Goal: Task Accomplishment & Management: Complete application form

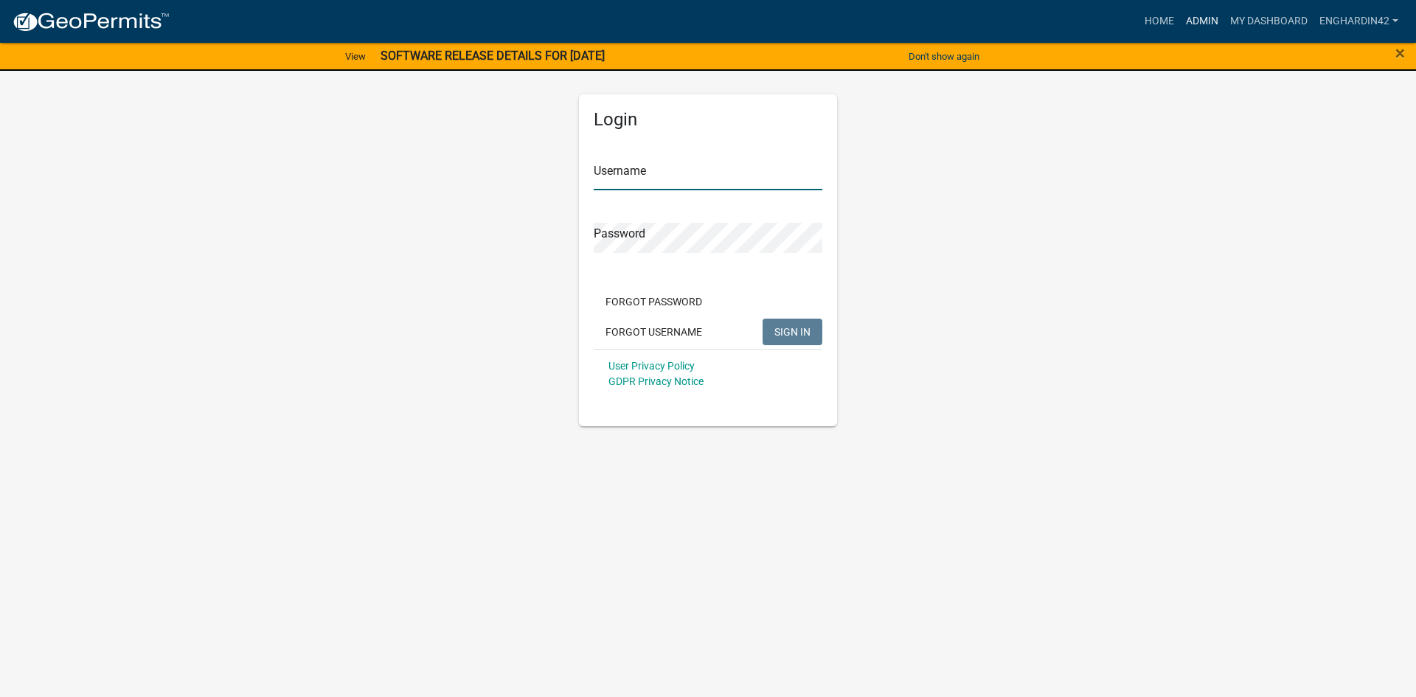
type input "EngHardin42"
click at [1206, 21] on link "Admin" at bounding box center [1202, 21] width 44 height 28
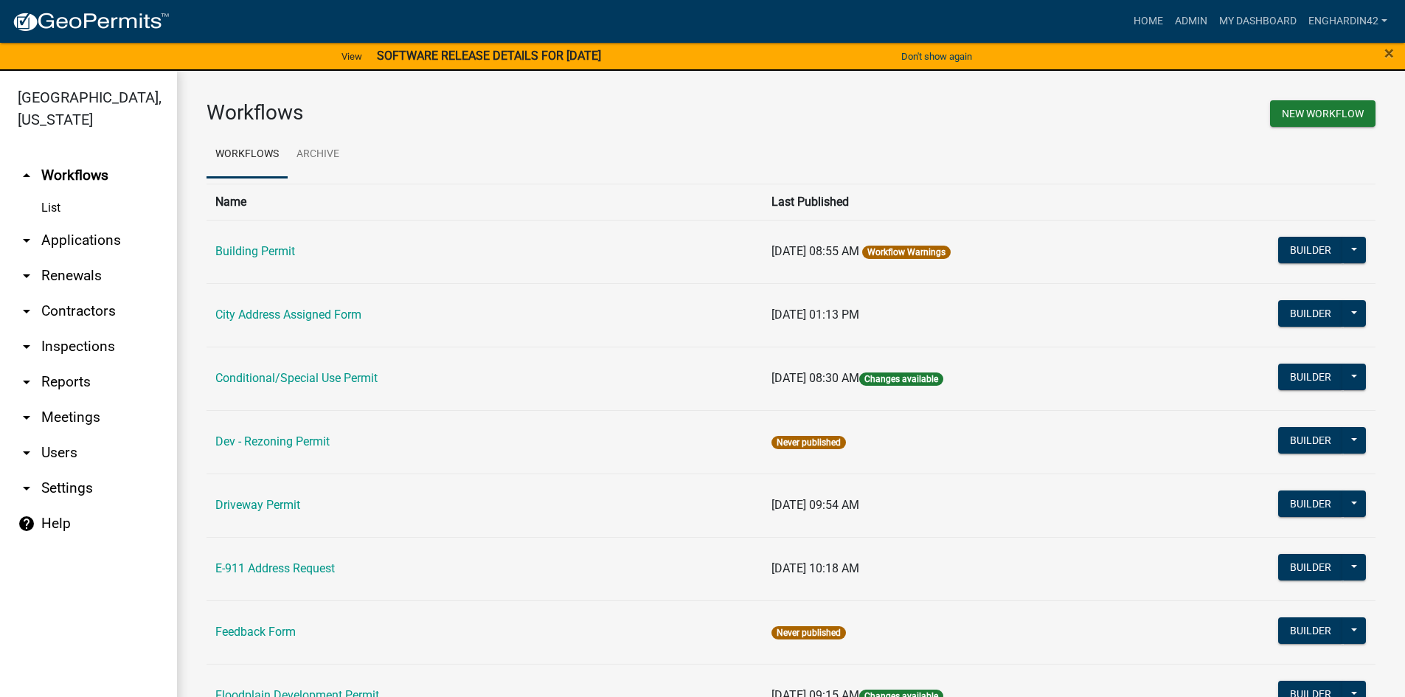
click at [236, 236] on td "Building Permit" at bounding box center [484, 251] width 556 height 63
click at [246, 251] on link "Building Permit" at bounding box center [255, 251] width 80 height 14
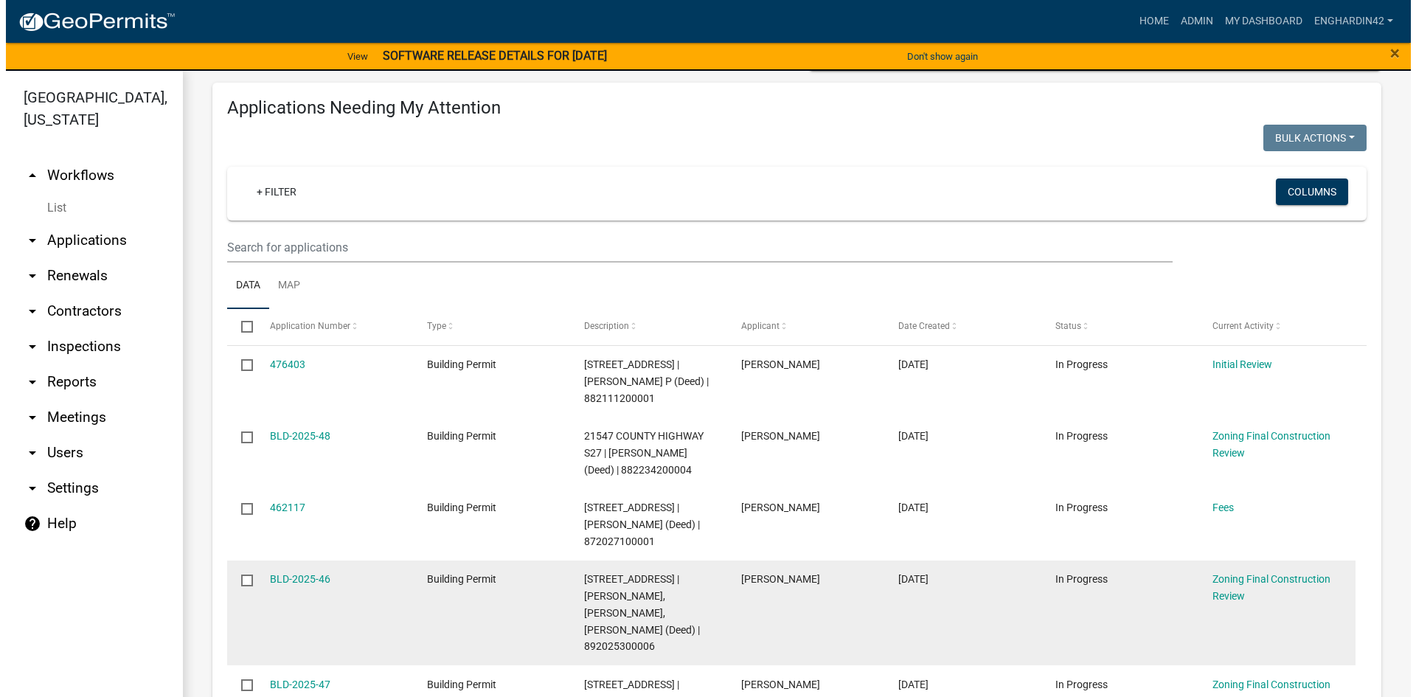
scroll to position [221, 0]
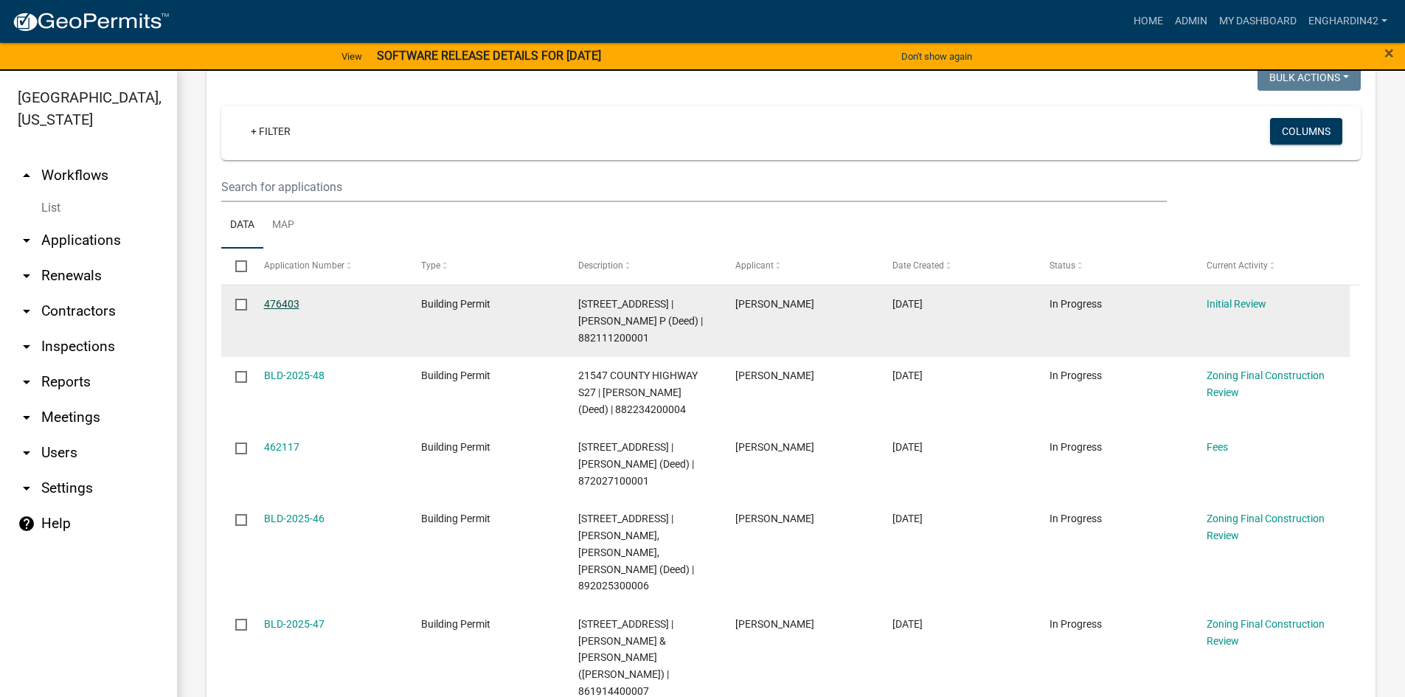
click at [289, 299] on link "476403" at bounding box center [281, 304] width 35 height 12
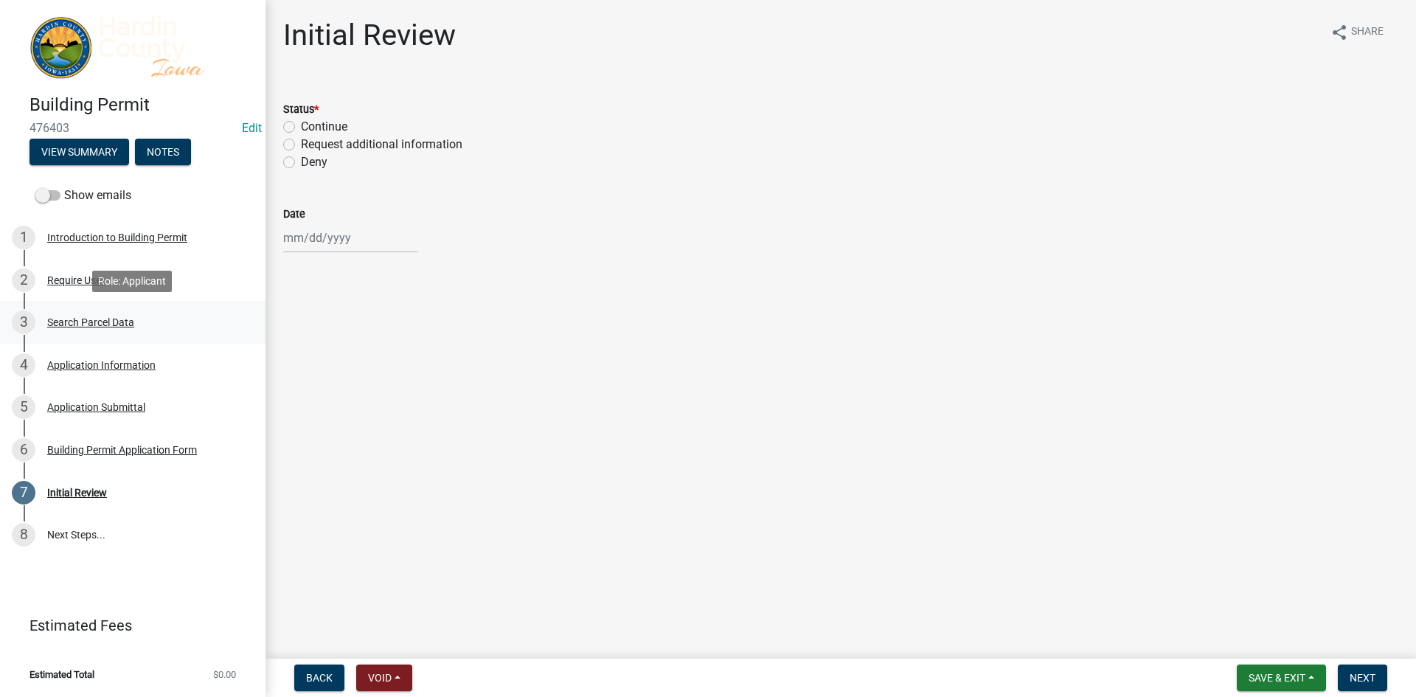
click at [75, 327] on div "Search Parcel Data" at bounding box center [90, 322] width 87 height 10
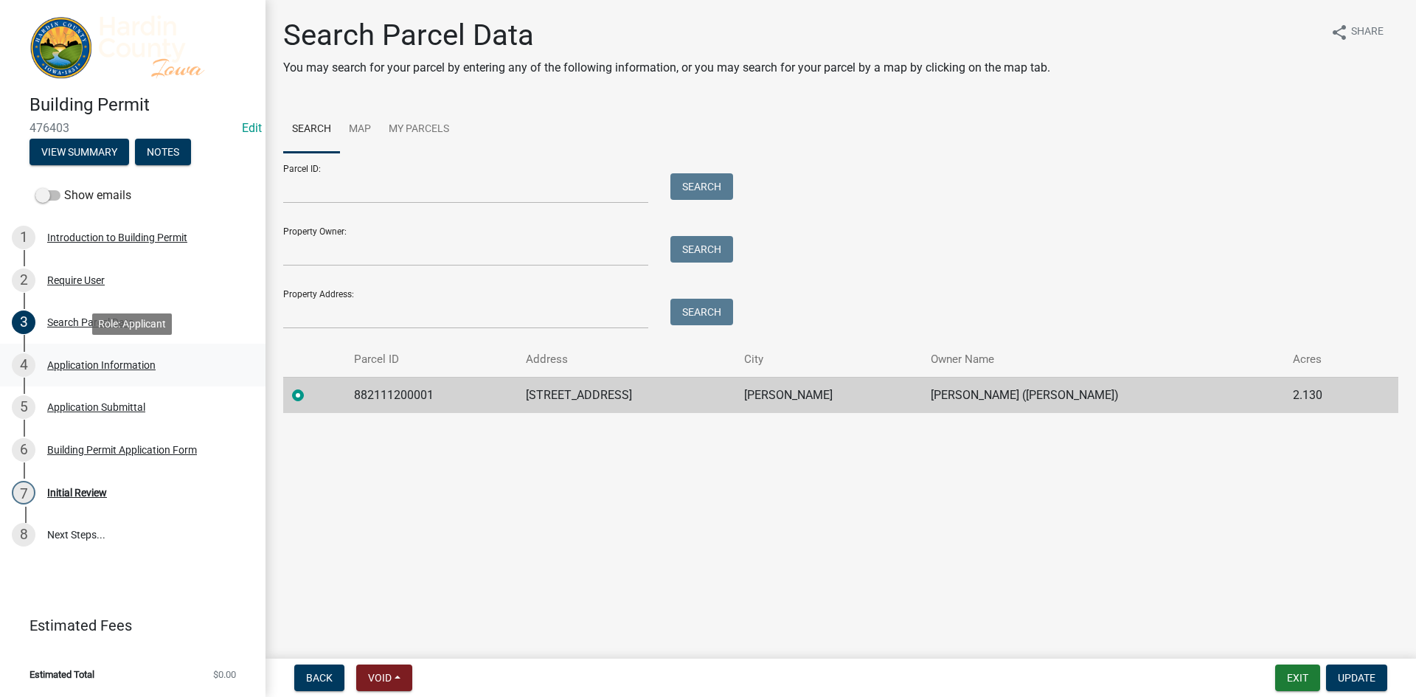
click at [78, 360] on div "Application Information" at bounding box center [101, 365] width 108 height 10
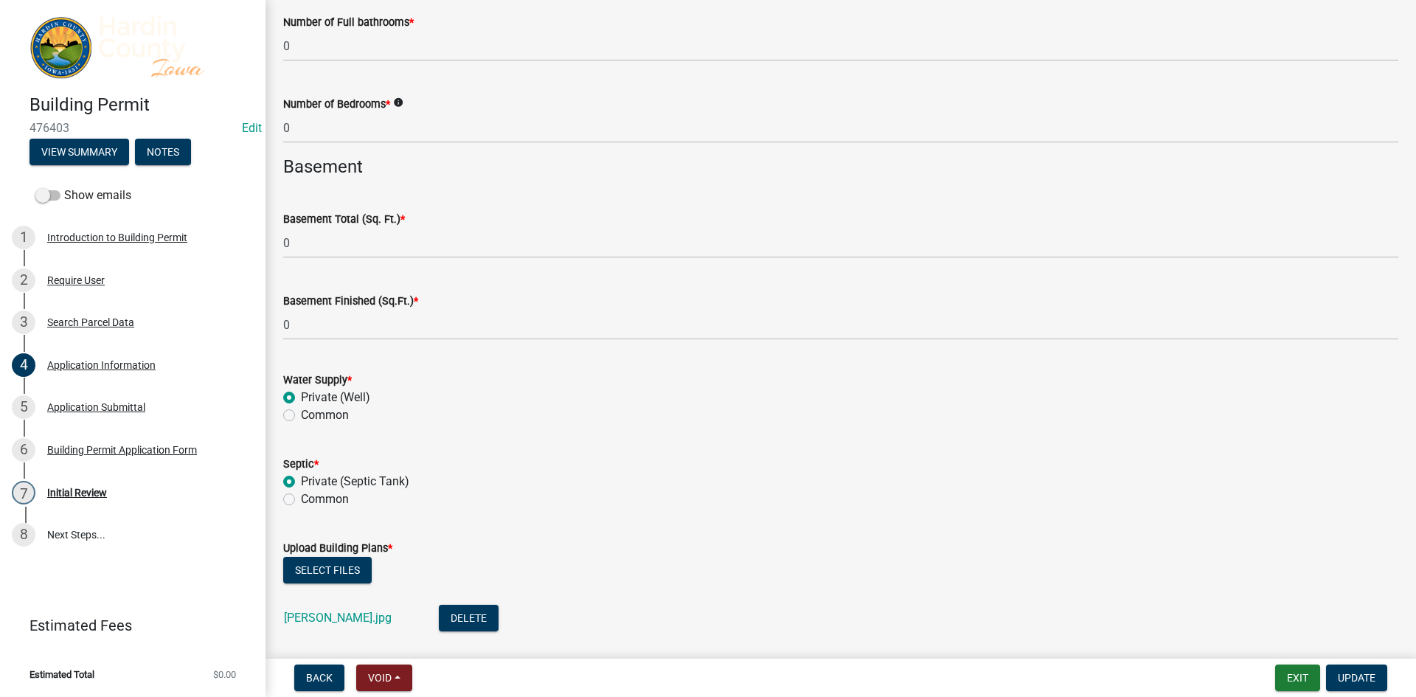
scroll to position [3705, 0]
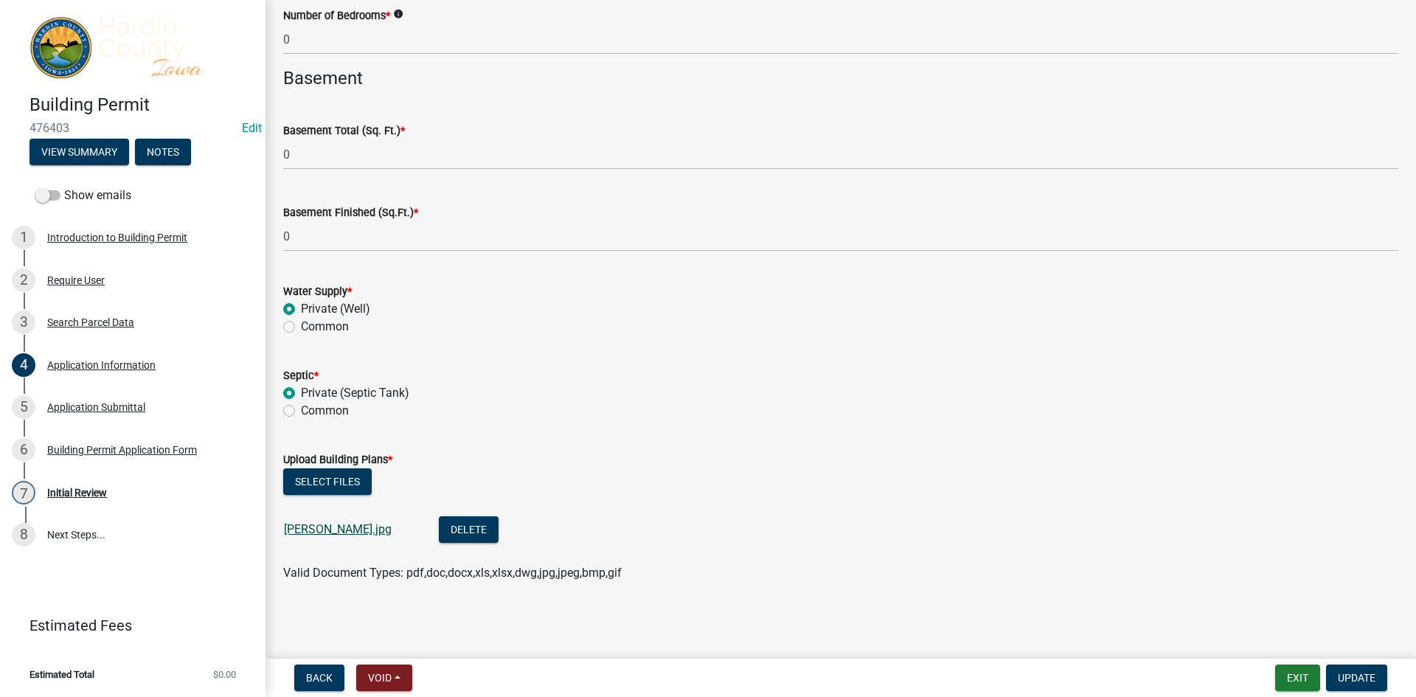
click at [308, 531] on link "[PERSON_NAME].jpg" at bounding box center [338, 529] width 108 height 14
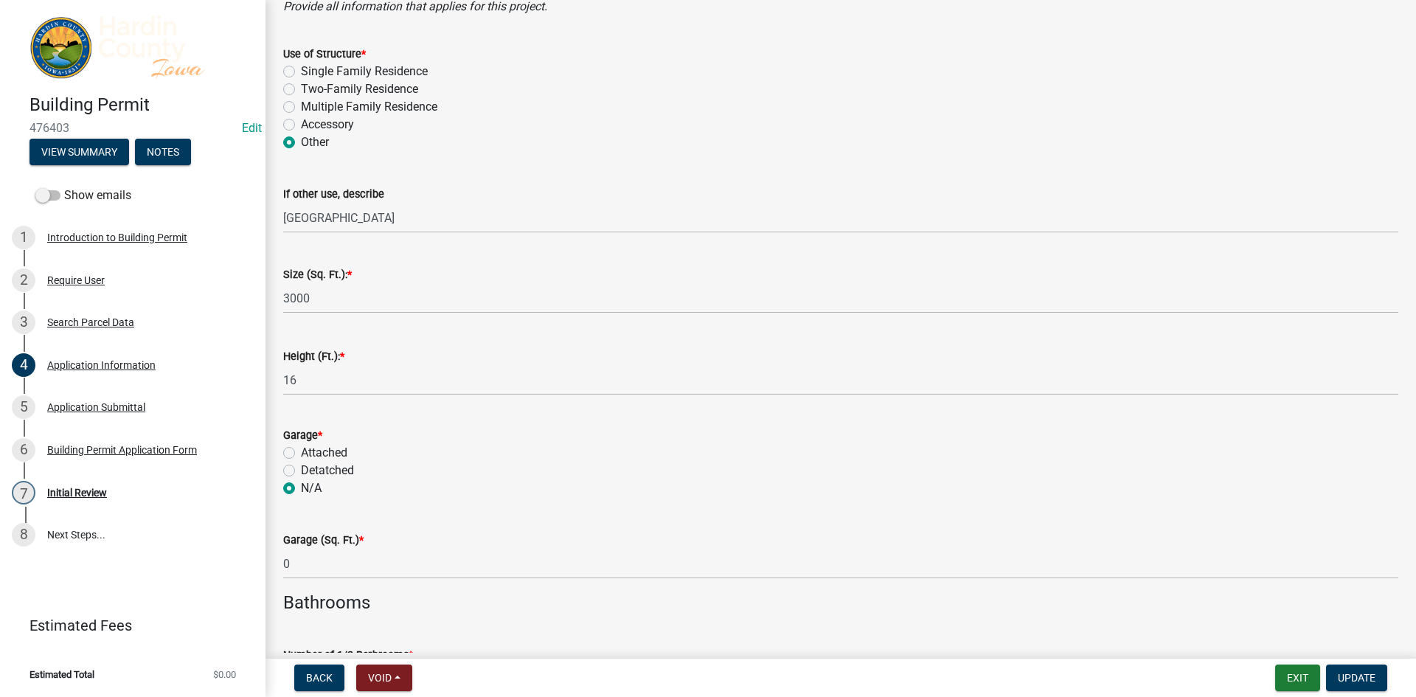
scroll to position [2378, 0]
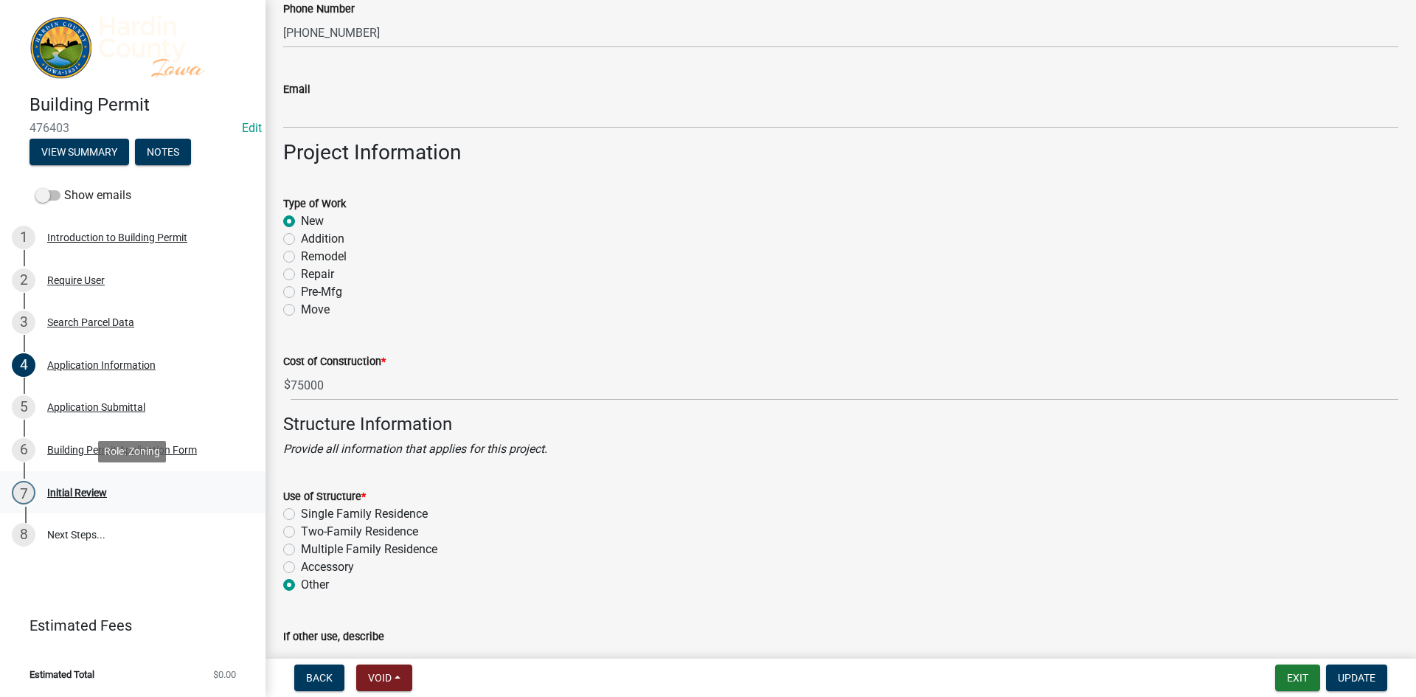
click at [87, 496] on div "Initial Review" at bounding box center [77, 492] width 60 height 10
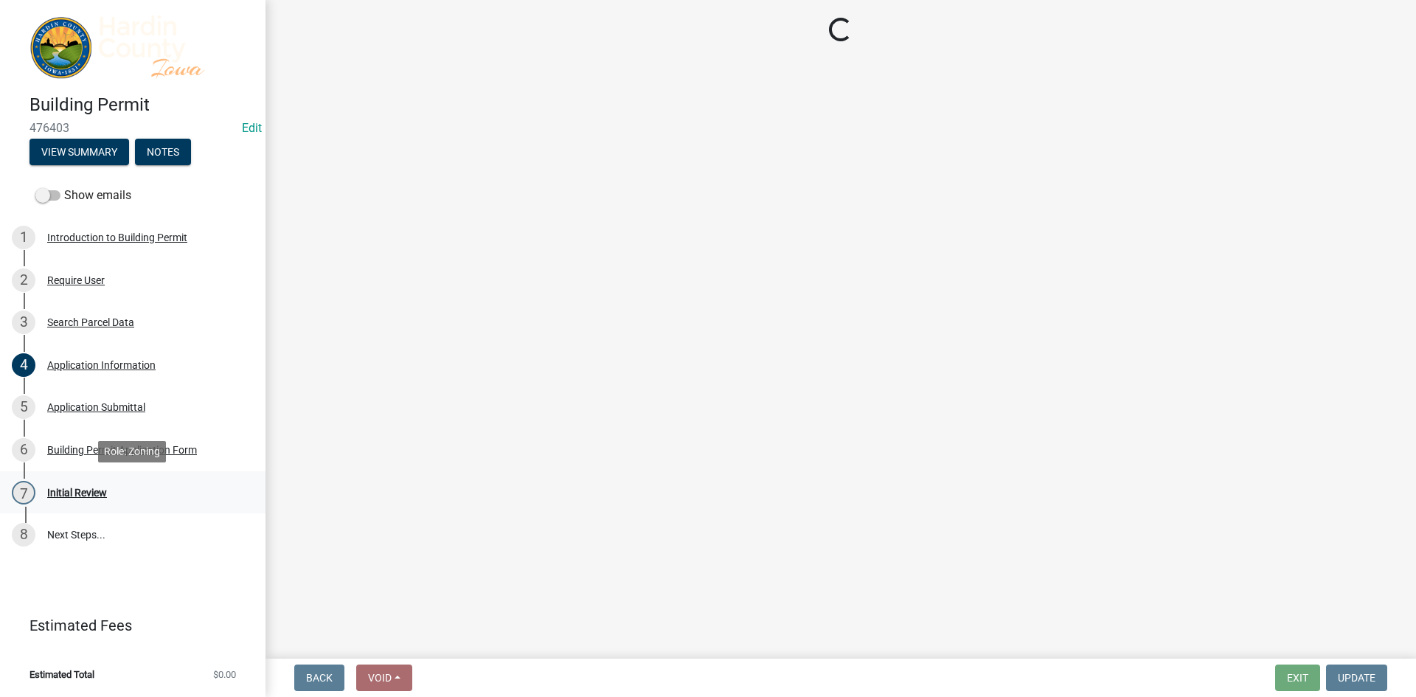
scroll to position [0, 0]
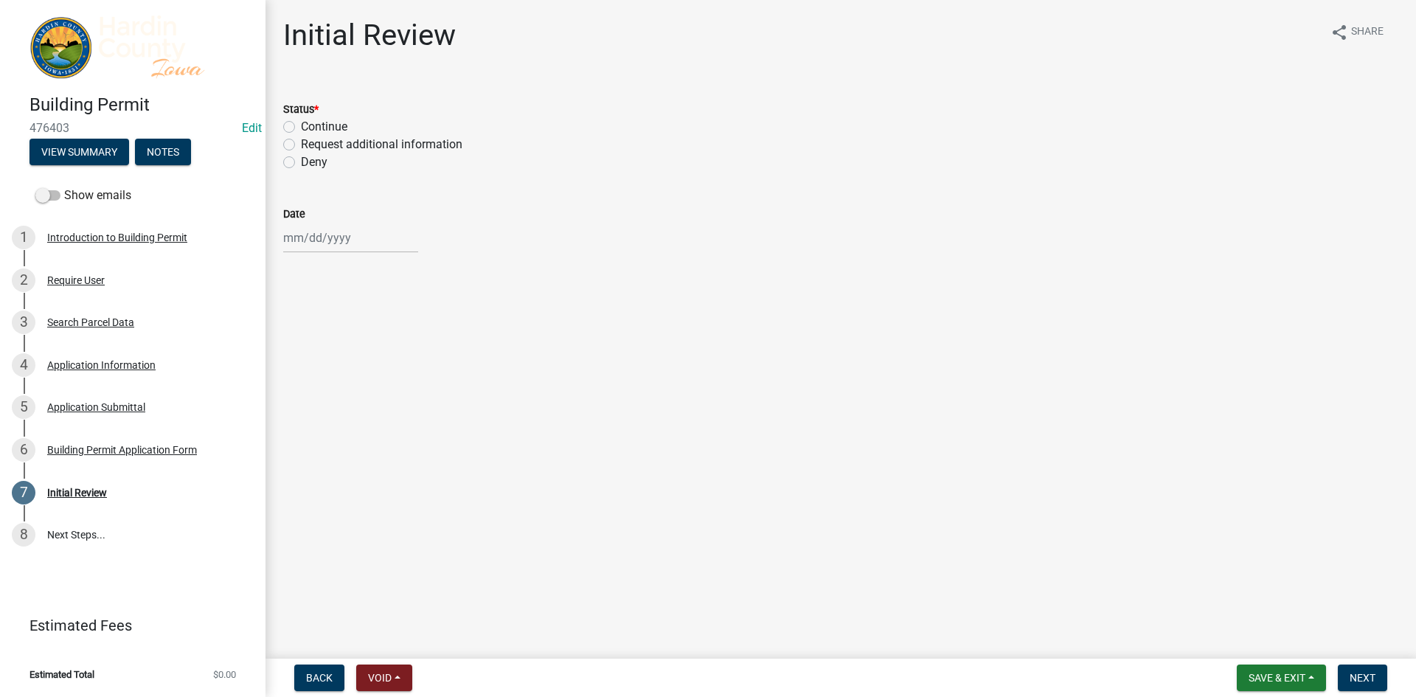
click at [320, 120] on label "Continue" at bounding box center [324, 127] width 46 height 18
click at [310, 120] on input "Continue" at bounding box center [306, 123] width 10 height 10
radio input "true"
click at [320, 240] on div at bounding box center [350, 238] width 135 height 30
select select "9"
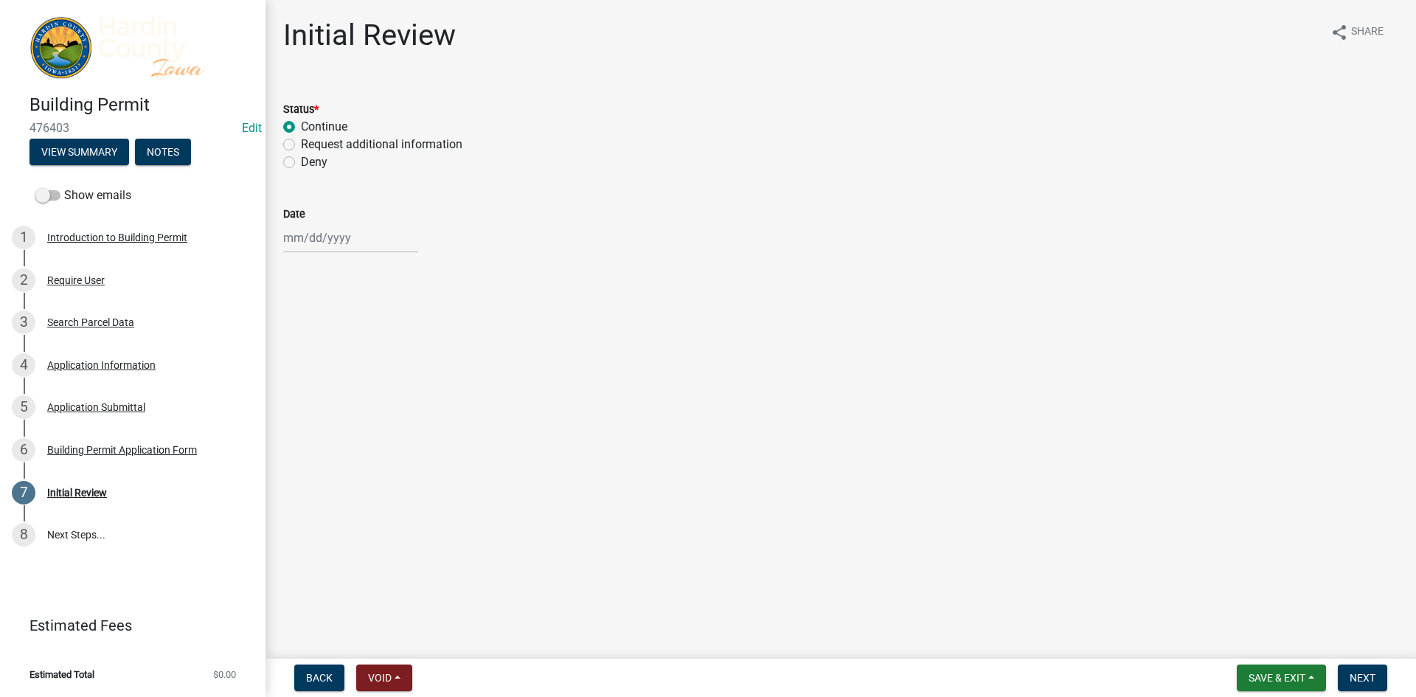
select select "2025"
click at [299, 363] on div "15" at bounding box center [298, 364] width 24 height 24
type input "[DATE]"
click at [1260, 664] on nav "Back Void Withdraw Lock Expire Void Save & Exit Save Save & Exit Next" at bounding box center [840, 678] width 1150 height 38
click at [1267, 674] on span "Save & Exit" at bounding box center [1277, 678] width 57 height 12
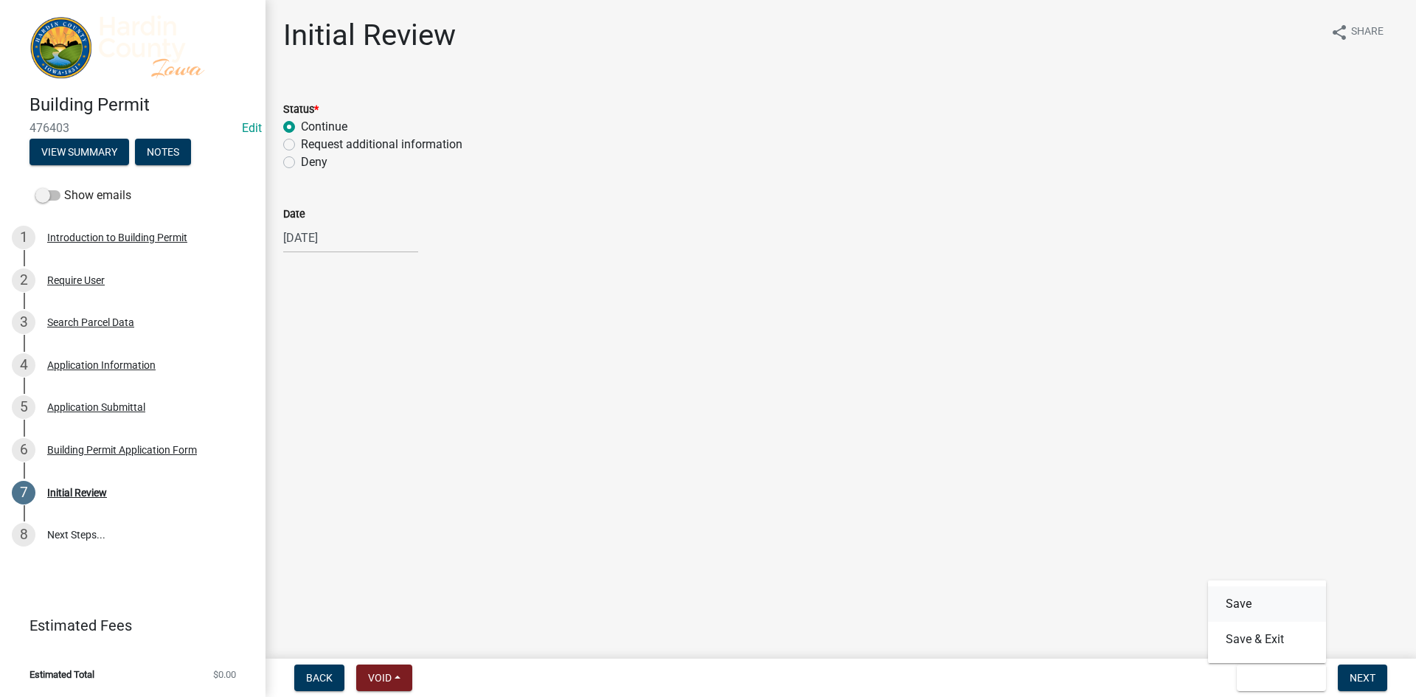
click at [1247, 595] on button "Save" at bounding box center [1267, 603] width 118 height 35
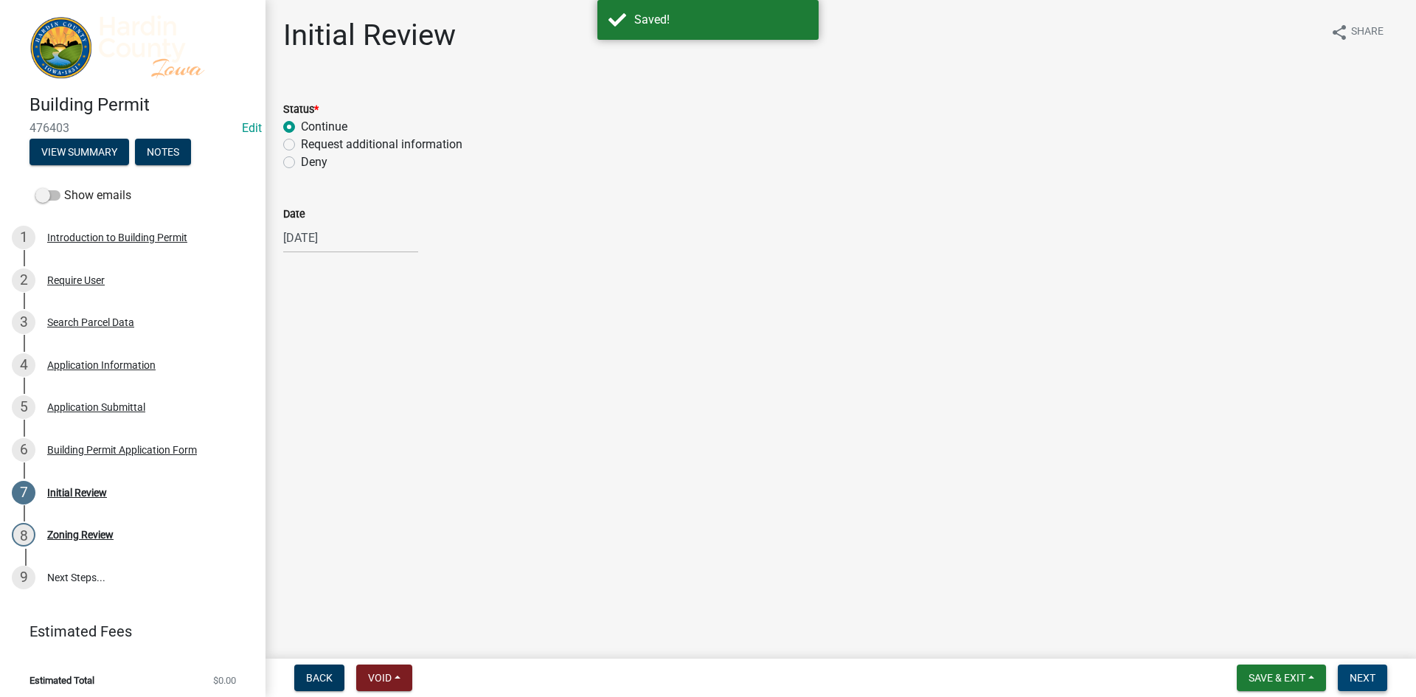
click at [1357, 666] on button "Next" at bounding box center [1362, 677] width 49 height 27
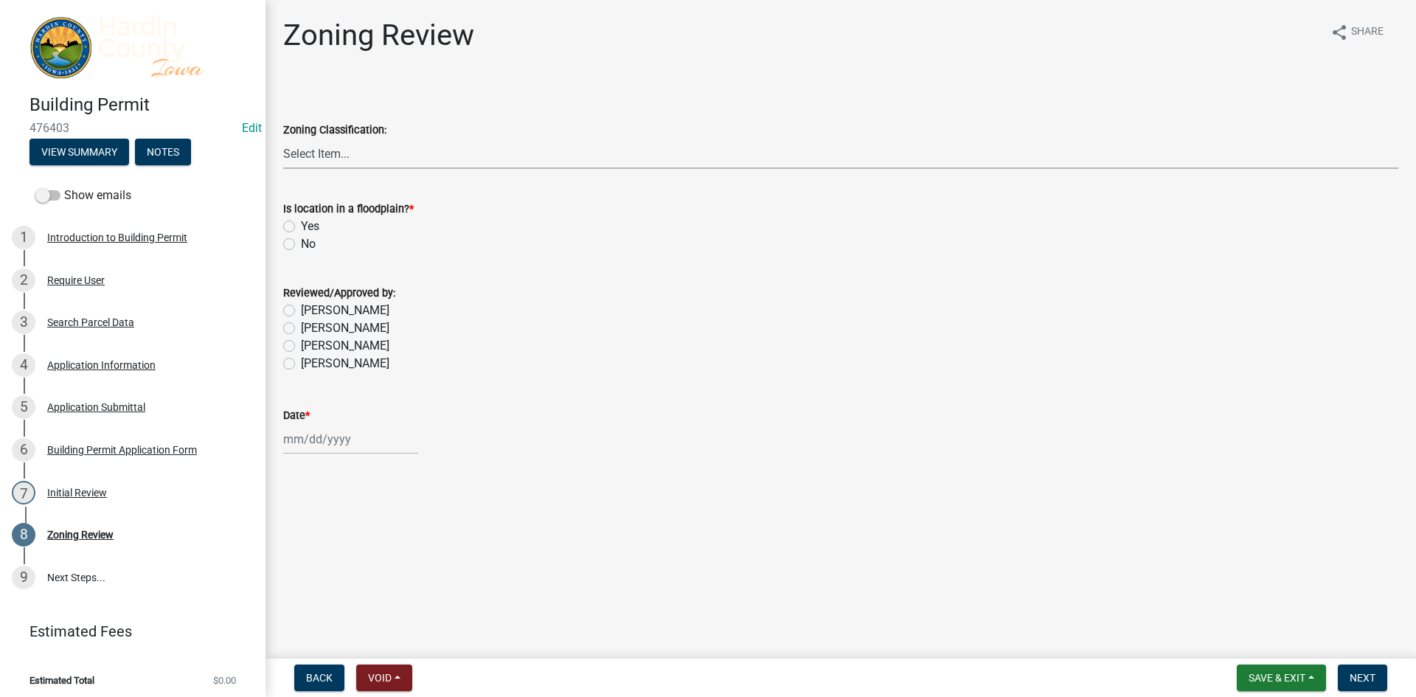
click at [351, 156] on select "Select Item... A - Agricultural R-1 - Single Family Residential R-2 - Multi-Fam…" at bounding box center [840, 154] width 1115 height 30
click at [283, 139] on select "Select Item... A - Agricultural R-1 - Single Family Residential R-2 - Multi-Fam…" at bounding box center [840, 154] width 1115 height 30
select select "cde34027-c2e6-4375-ad0d-1a97383c127e"
click at [326, 347] on label "[PERSON_NAME]" at bounding box center [345, 346] width 88 height 18
click at [310, 347] on input "[PERSON_NAME]" at bounding box center [306, 342] width 10 height 10
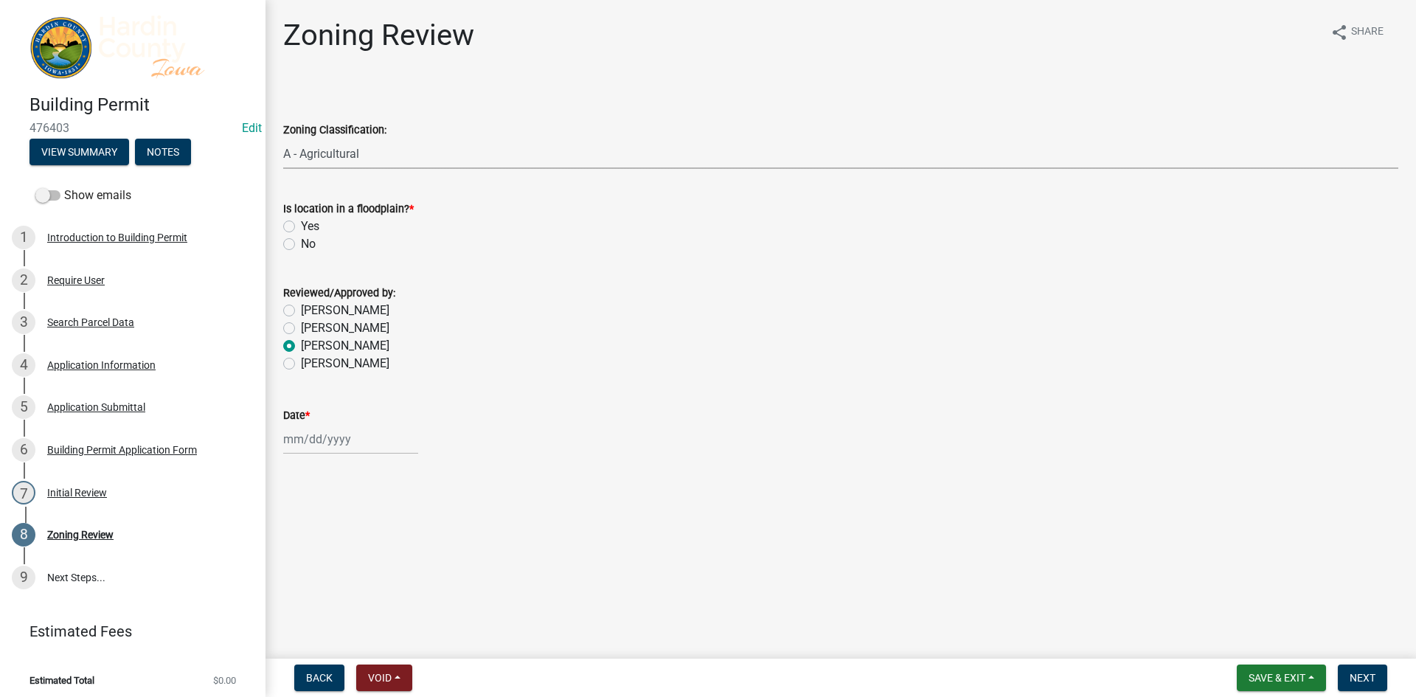
radio input "true"
click at [307, 240] on label "No" at bounding box center [308, 244] width 15 height 18
click at [307, 240] on input "No" at bounding box center [306, 240] width 10 height 10
radio input "true"
select select "9"
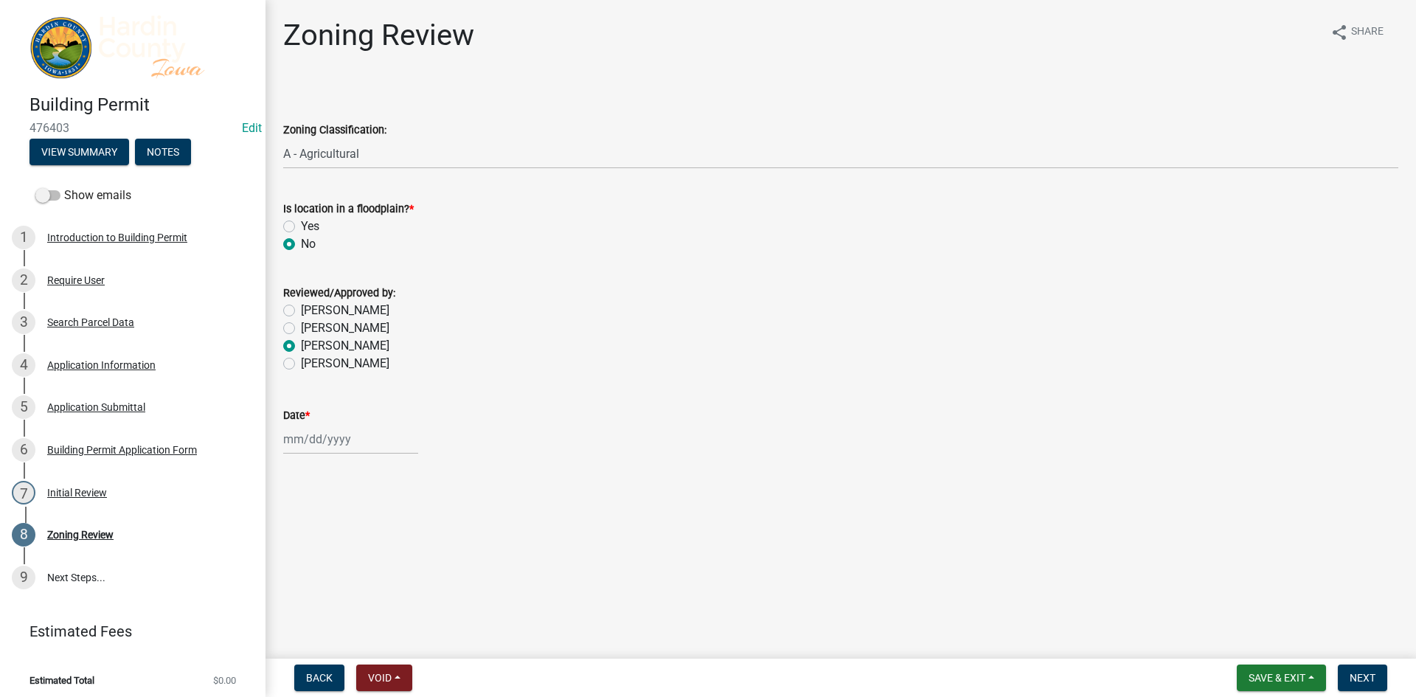
select select "2025"
click at [319, 433] on div "[PERSON_NAME] Feb Mar Apr [PERSON_NAME][DATE] Oct Nov [DATE] 1526 1527 1528 152…" at bounding box center [350, 439] width 135 height 30
click at [290, 568] on div "15" at bounding box center [298, 565] width 24 height 24
type input "[DATE]"
click at [1278, 676] on span "Save & Exit" at bounding box center [1277, 678] width 57 height 12
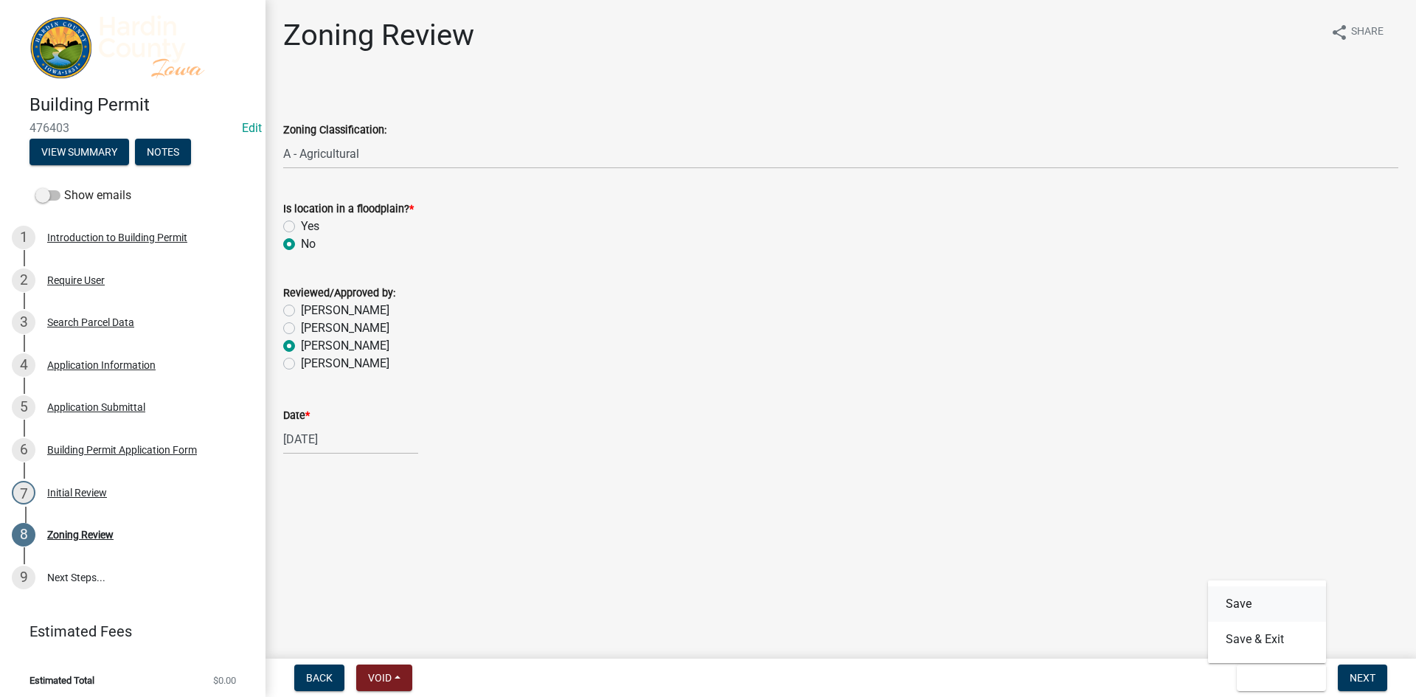
click at [1243, 598] on button "Save" at bounding box center [1267, 603] width 118 height 35
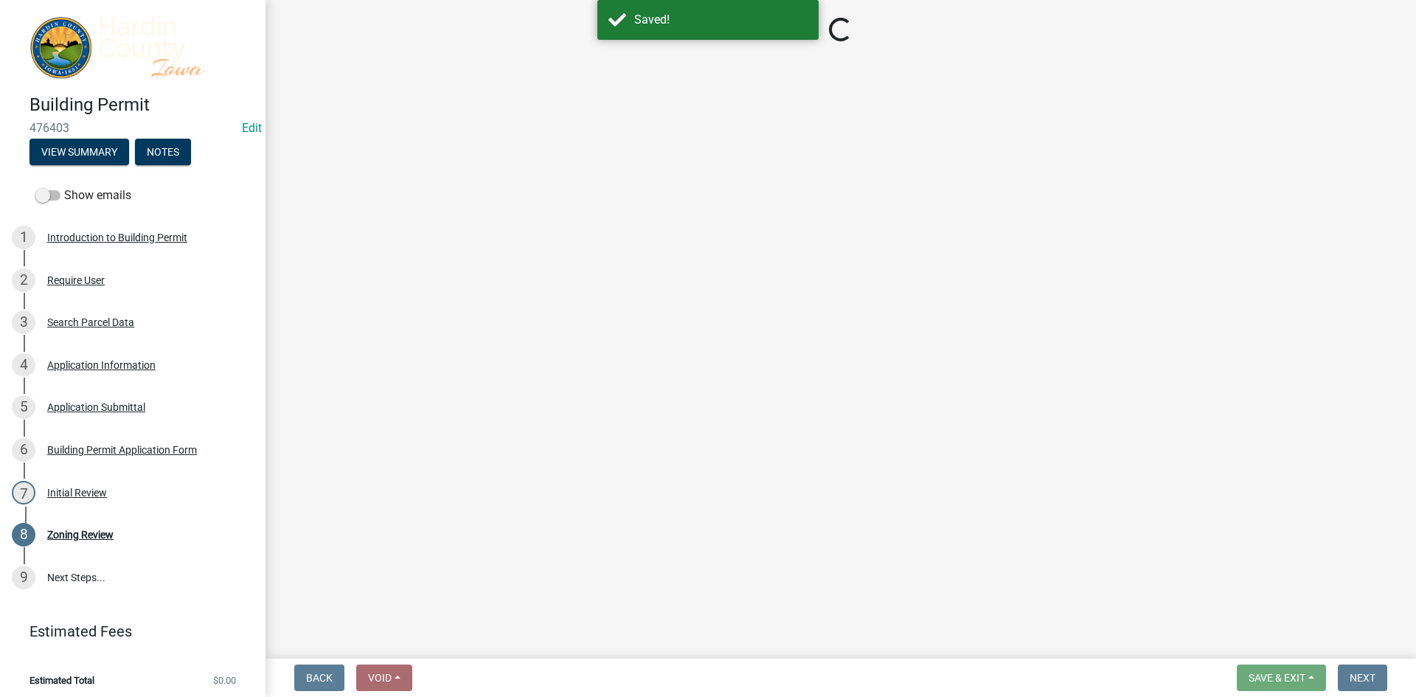
select select "cde34027-c2e6-4375-ad0d-1a97383c127e"
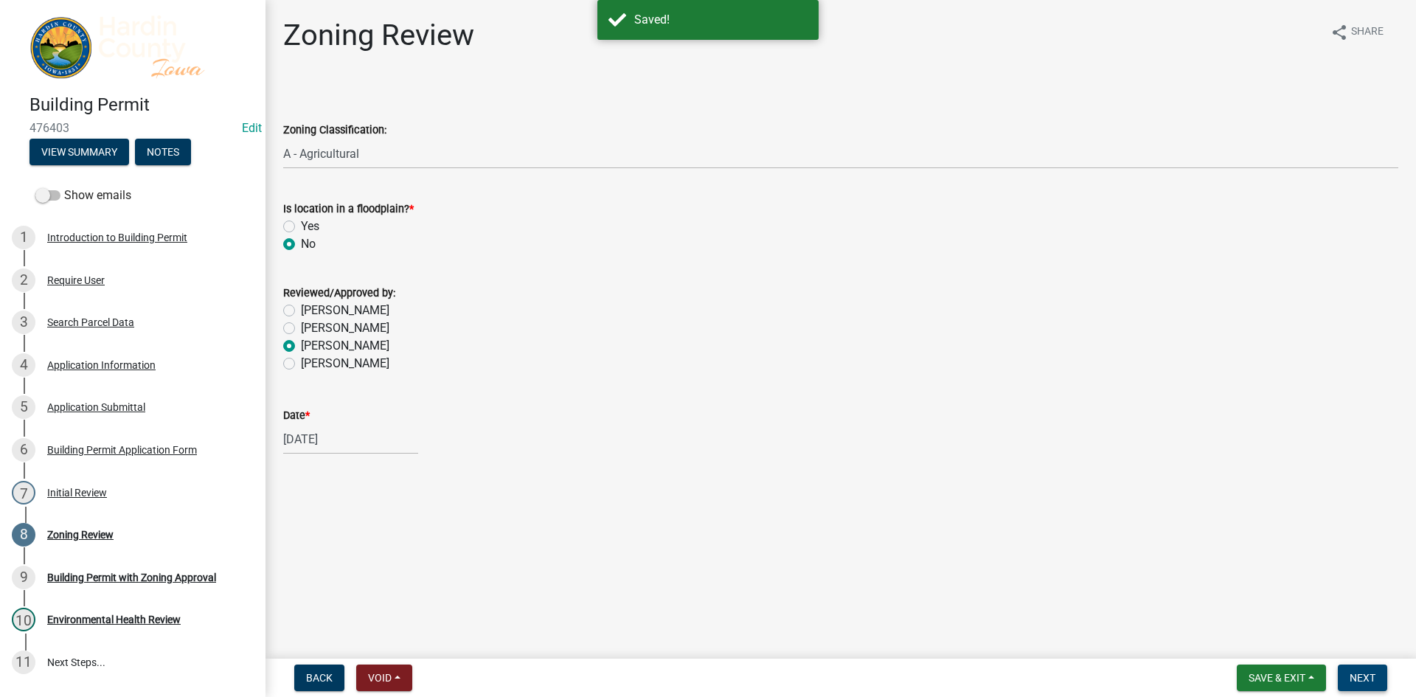
click at [1361, 675] on span "Next" at bounding box center [1363, 678] width 26 height 12
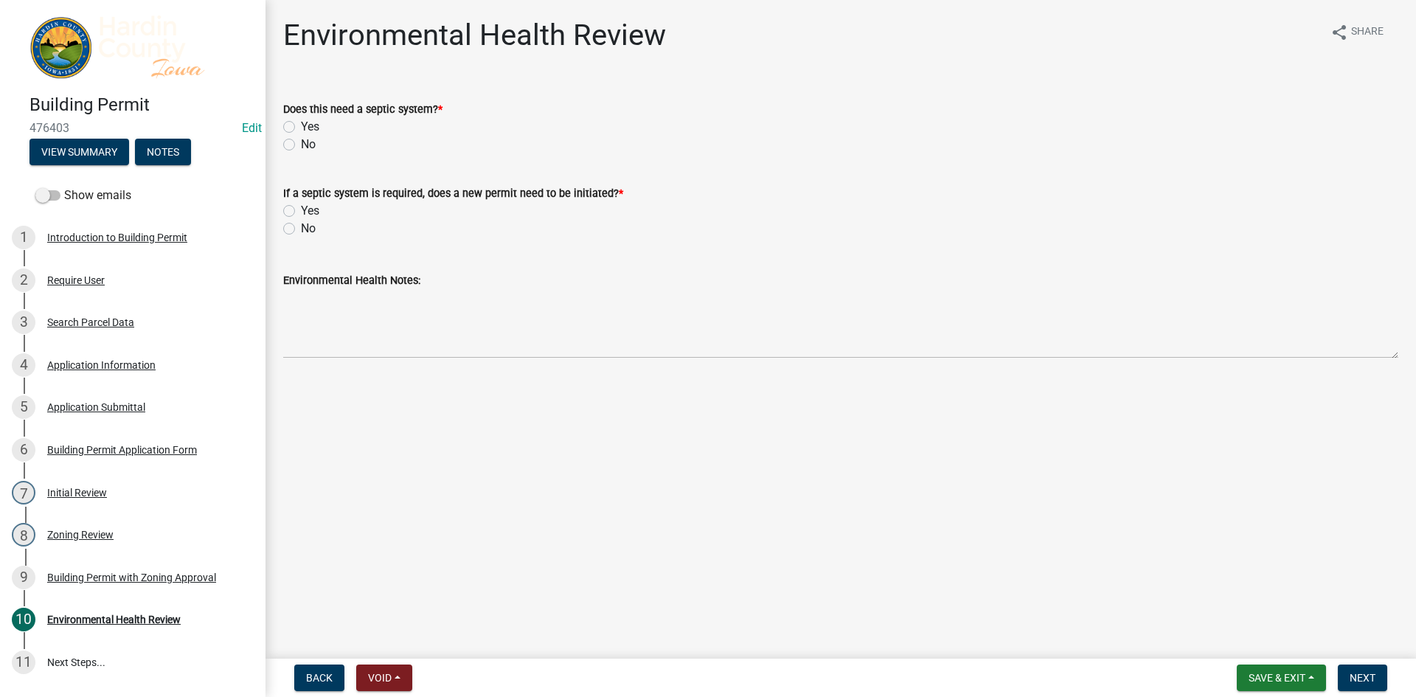
click at [301, 142] on label "No" at bounding box center [308, 145] width 15 height 18
click at [301, 142] on input "No" at bounding box center [306, 141] width 10 height 10
radio input "true"
click at [308, 225] on label "No" at bounding box center [308, 229] width 15 height 18
click at [308, 225] on input "No" at bounding box center [306, 225] width 10 height 10
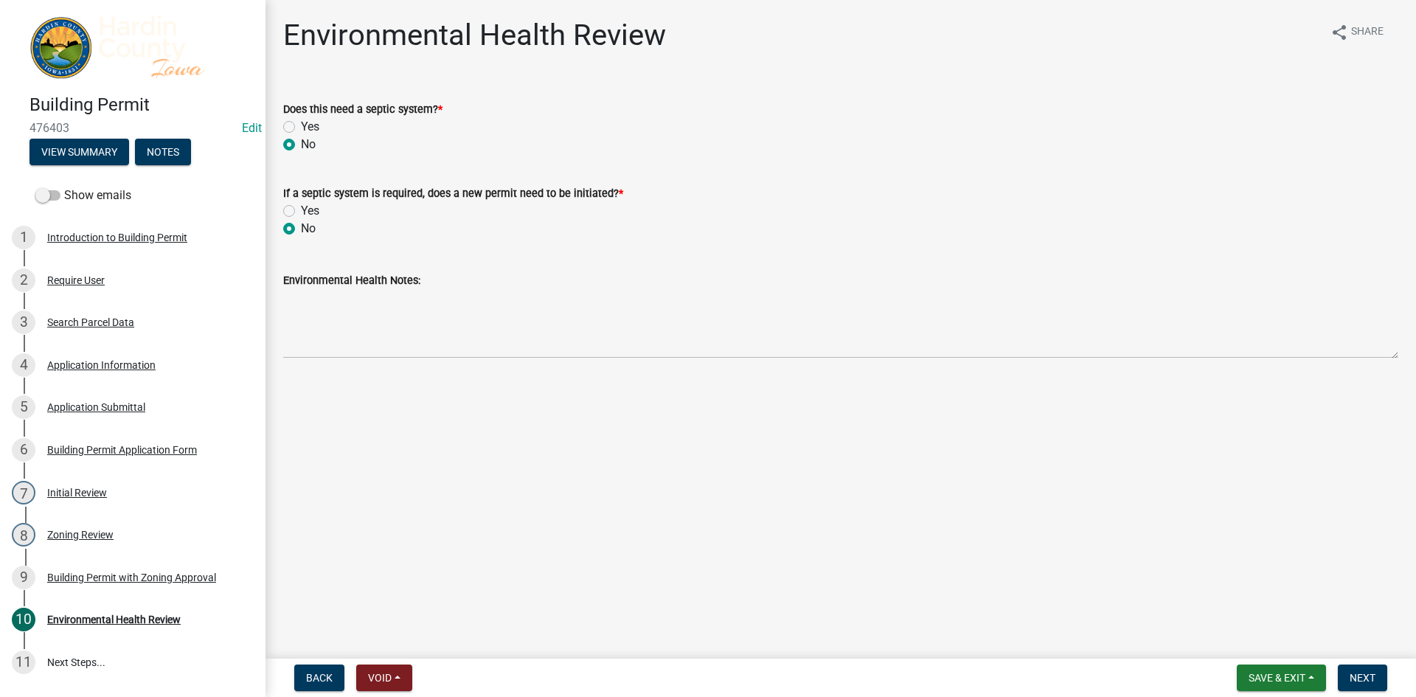
radio input "true"
click at [1267, 684] on span "Save & Exit" at bounding box center [1277, 678] width 57 height 12
click at [1247, 609] on button "Save" at bounding box center [1267, 603] width 118 height 35
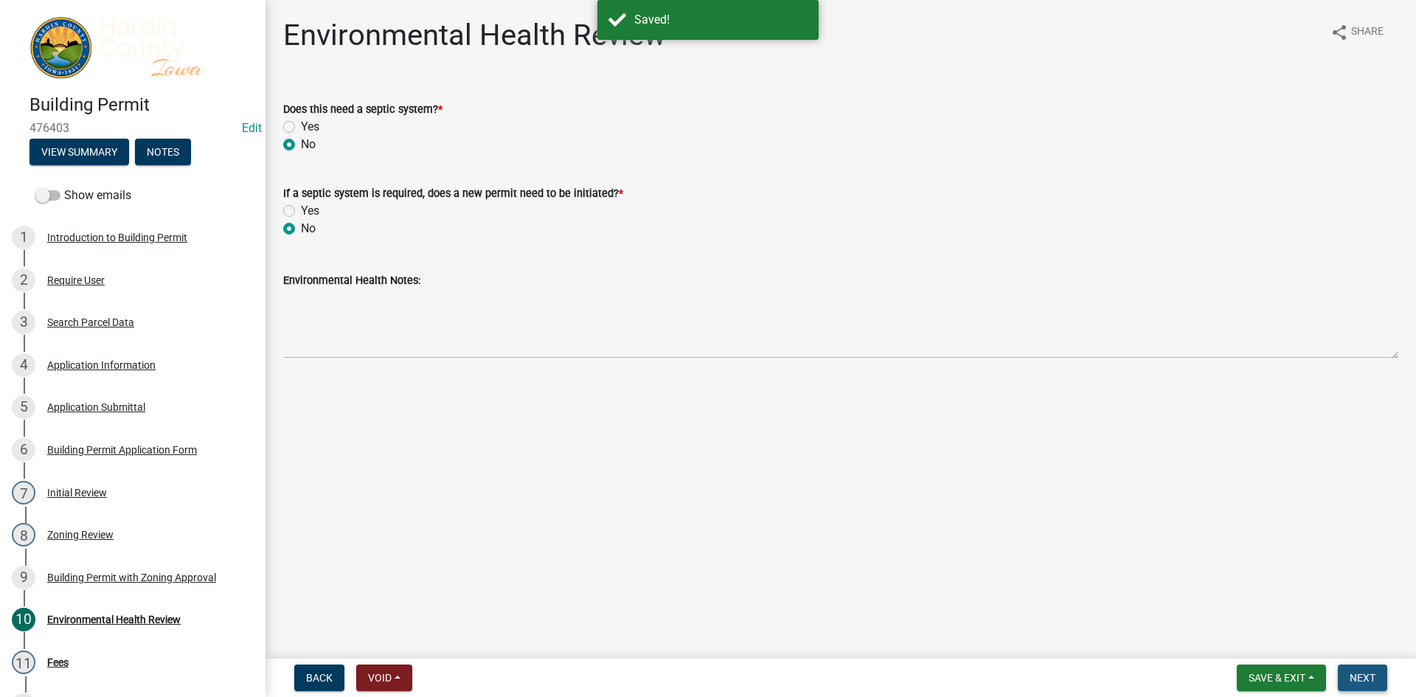
click at [1358, 678] on span "Next" at bounding box center [1363, 678] width 26 height 12
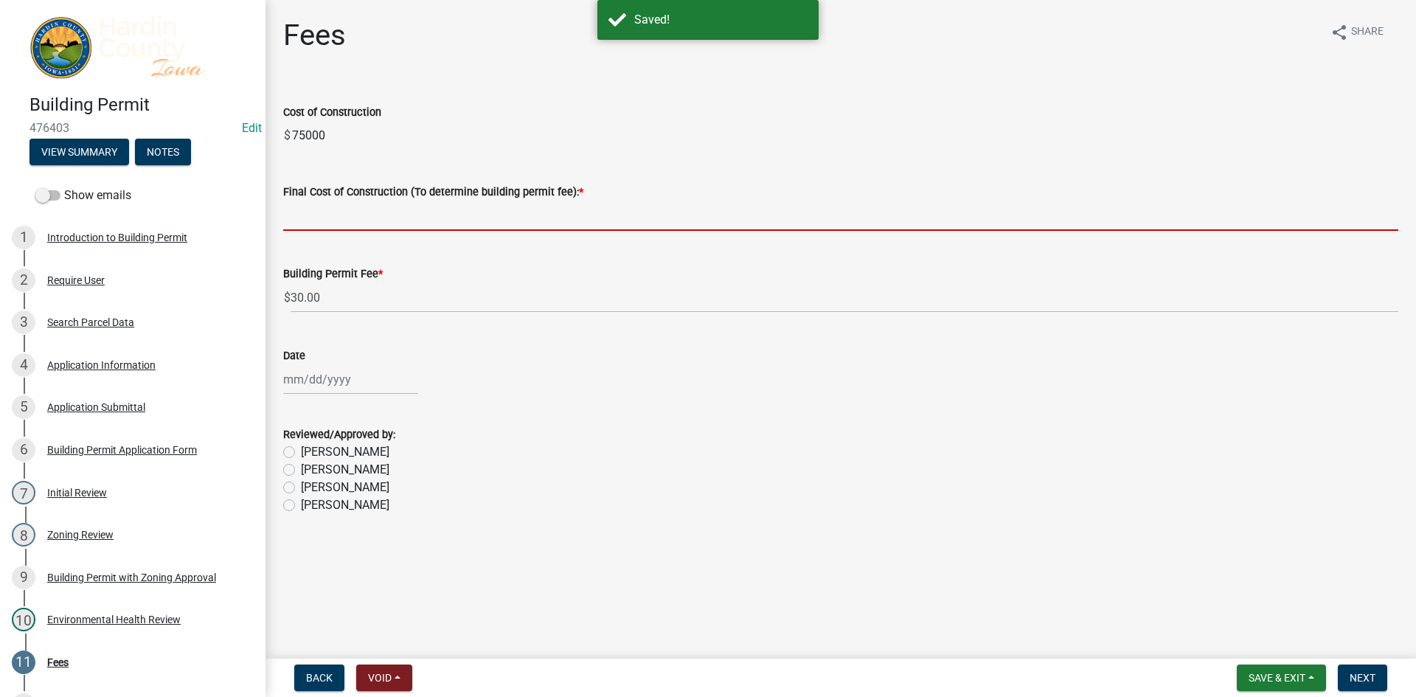
click at [331, 215] on input "text" at bounding box center [840, 216] width 1115 height 30
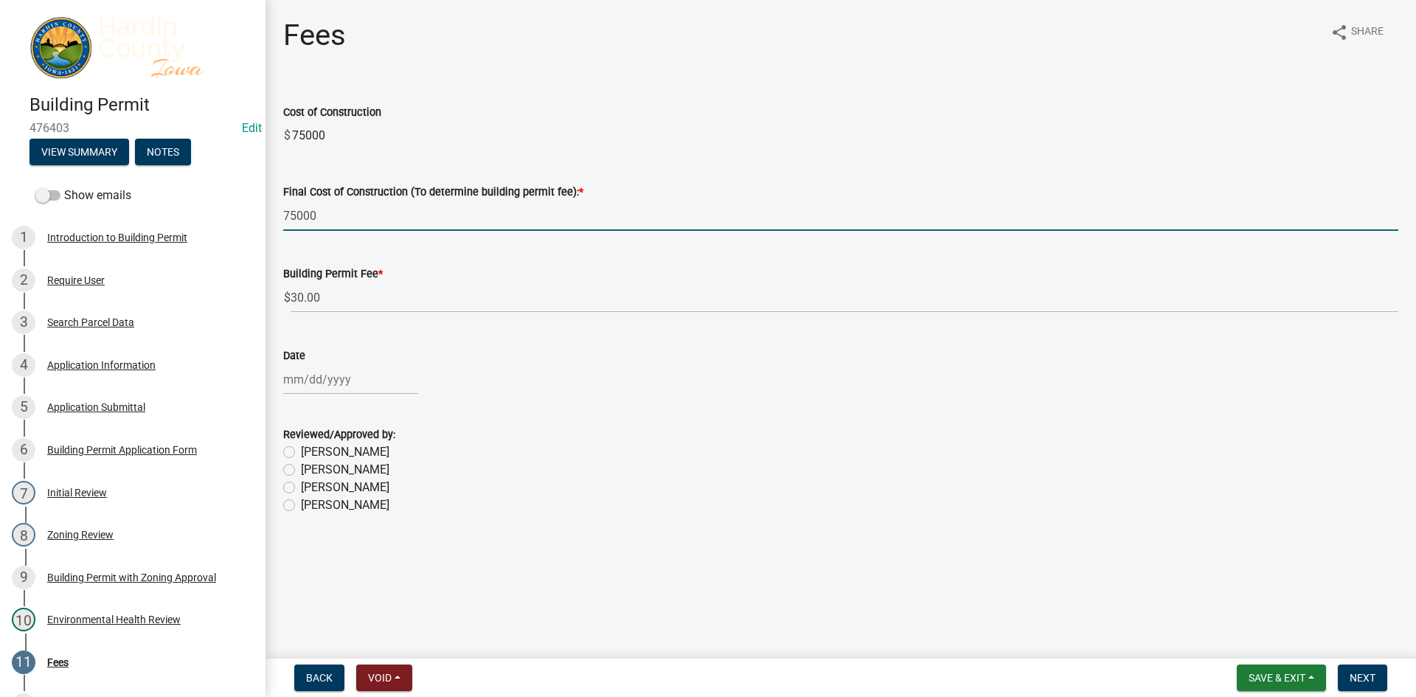
type input "75000"
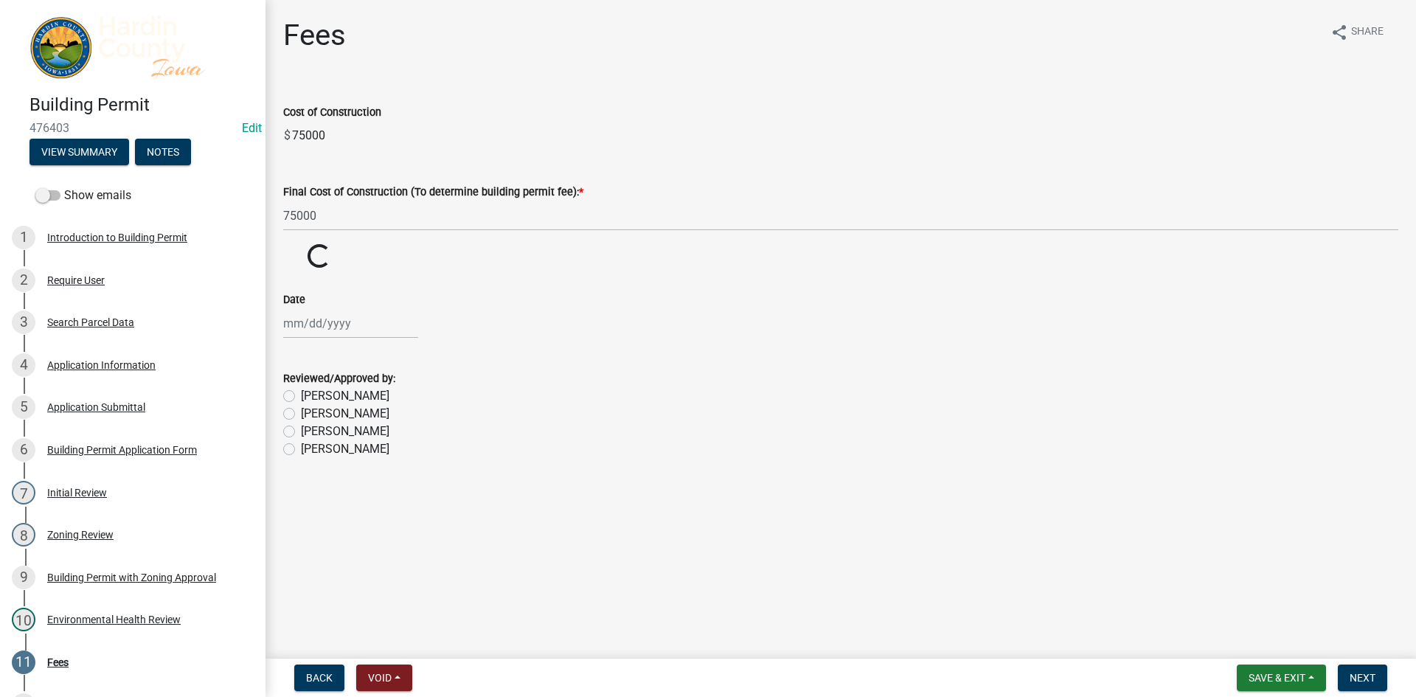
click at [507, 388] on wm-data-entity-input-list "Cost of Construction $ 75000 Final Cost of Construction (To determine building …" at bounding box center [840, 277] width 1115 height 389
click at [320, 324] on div at bounding box center [350, 323] width 135 height 30
select select "9"
select select "2025"
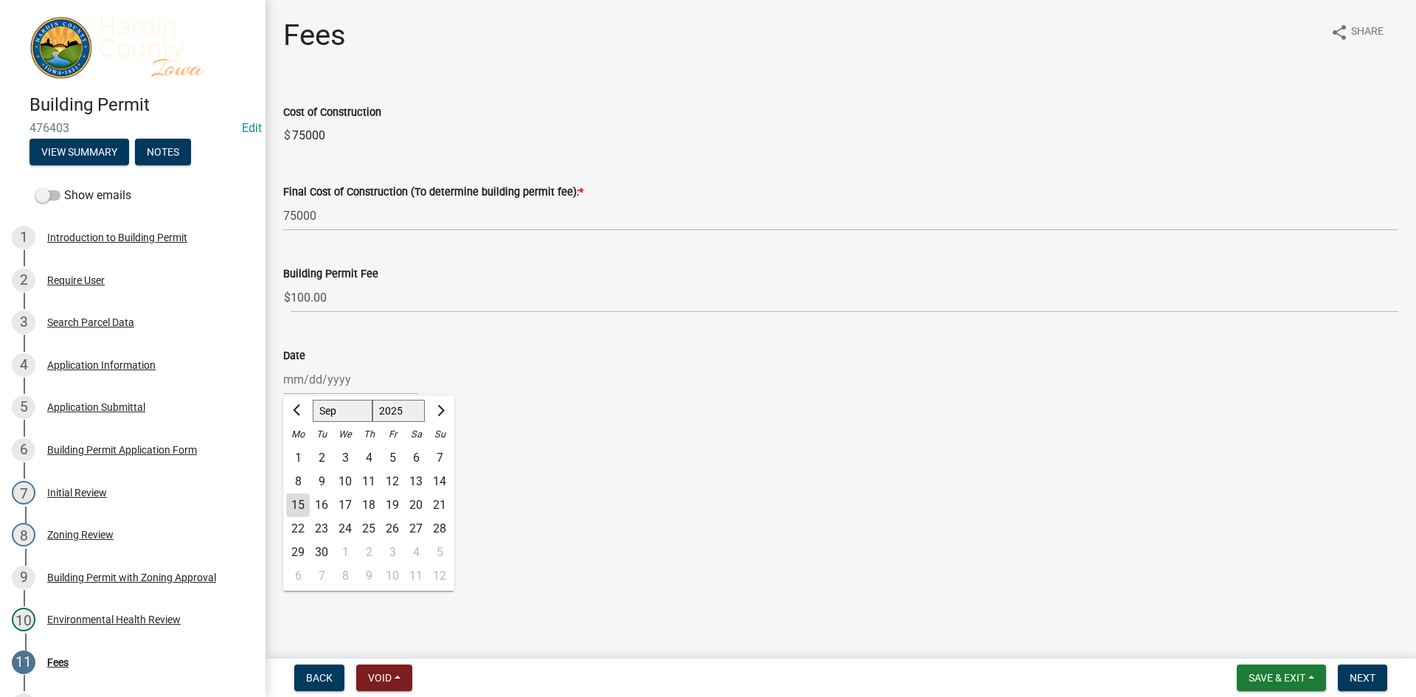
click at [388, 339] on div "Date [PERSON_NAME][DATE] Sep Oct Nov [DATE] 1526 1527 1528 1529 1530 1531 1532 …" at bounding box center [840, 360] width 1115 height 69
select select "9"
select select "2025"
click at [330, 372] on div "[PERSON_NAME] Feb Mar Apr [PERSON_NAME][DATE] Oct Nov [DATE] 1526 1527 1528 152…" at bounding box center [350, 379] width 135 height 30
click at [300, 510] on div "15" at bounding box center [298, 505] width 24 height 24
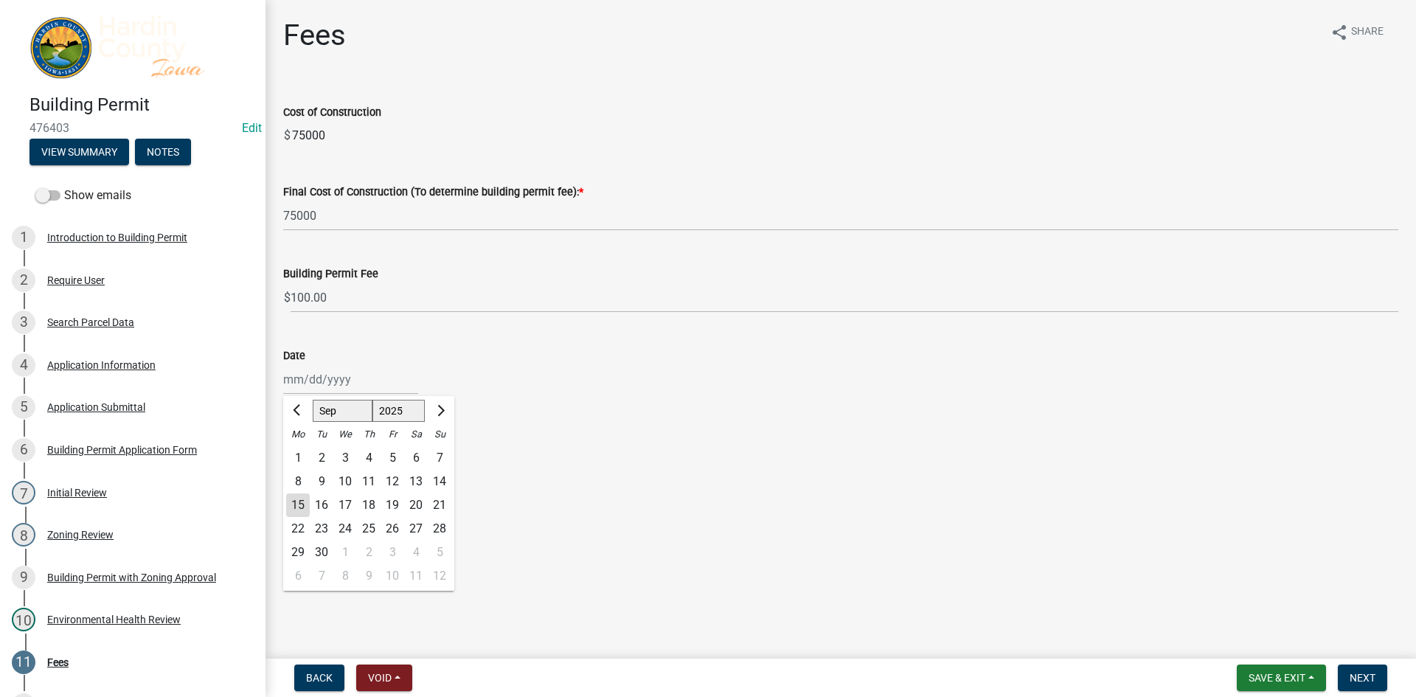
type input "[DATE]"
click at [523, 384] on div "[DATE]" at bounding box center [840, 379] width 1115 height 30
click at [324, 491] on label "[PERSON_NAME]" at bounding box center [345, 488] width 88 height 18
click at [310, 488] on input "[PERSON_NAME]" at bounding box center [306, 484] width 10 height 10
radio input "true"
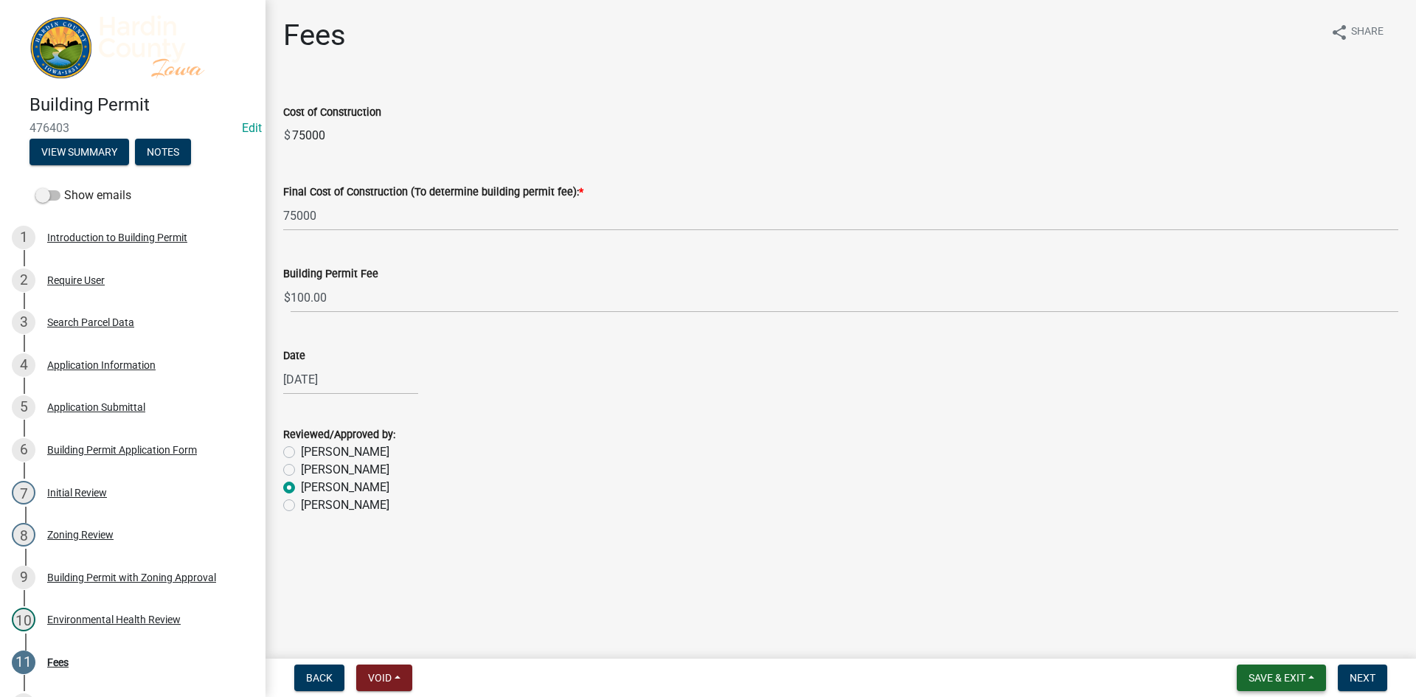
click at [1264, 675] on span "Save & Exit" at bounding box center [1277, 678] width 57 height 12
click at [1248, 610] on button "Save" at bounding box center [1267, 603] width 118 height 35
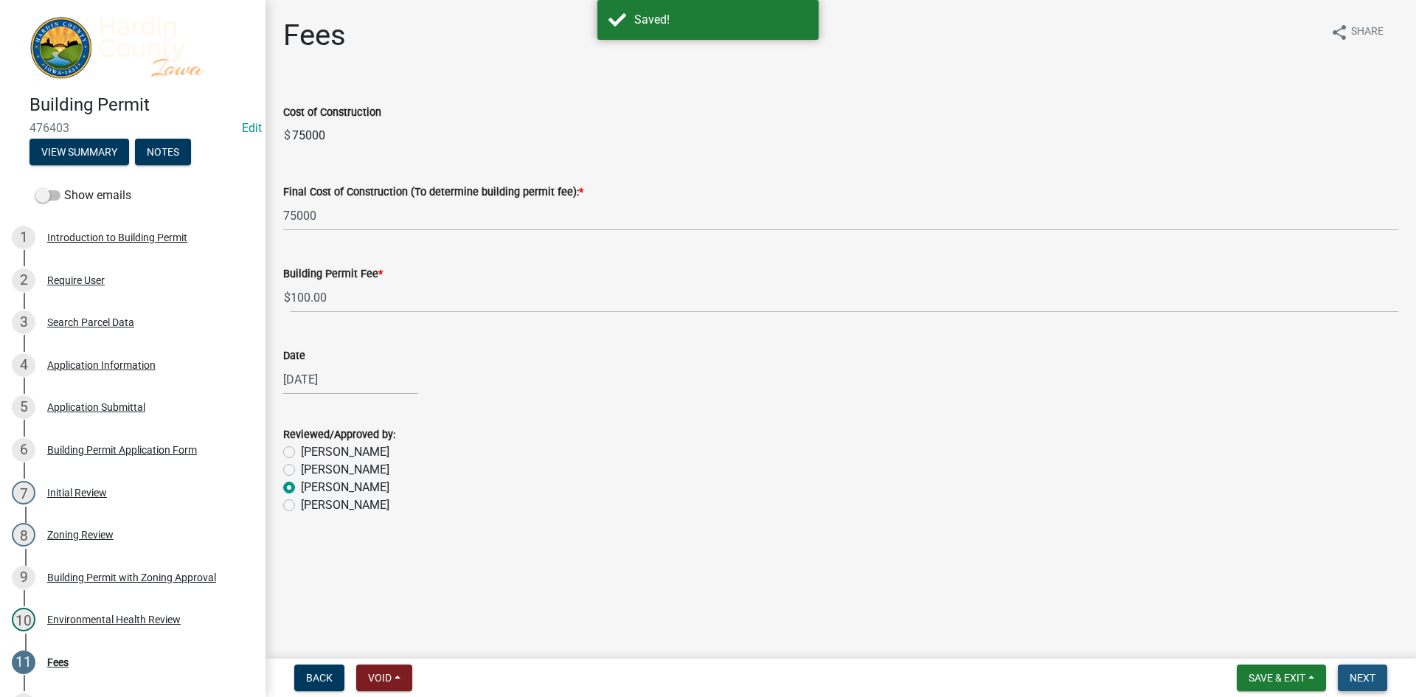
click at [1360, 676] on span "Next" at bounding box center [1363, 678] width 26 height 12
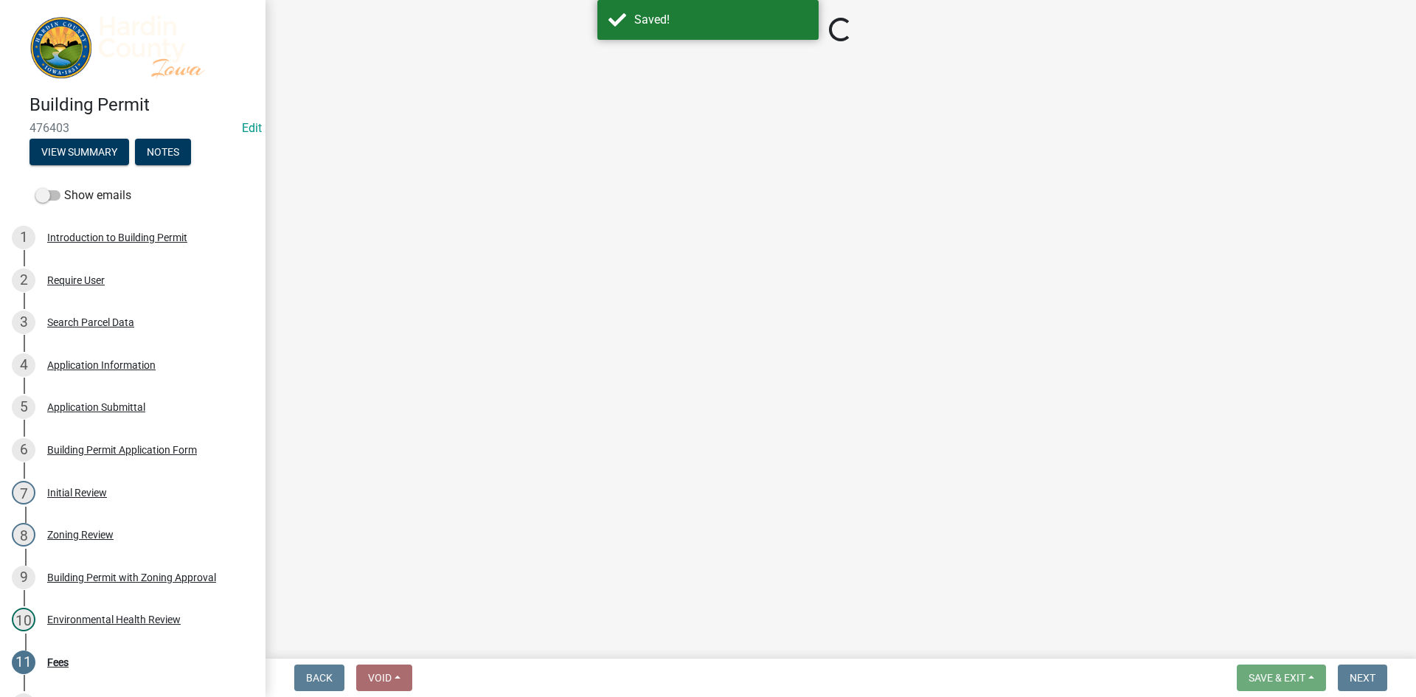
select select "3: 3"
